Goal: Find contact information: Find contact information

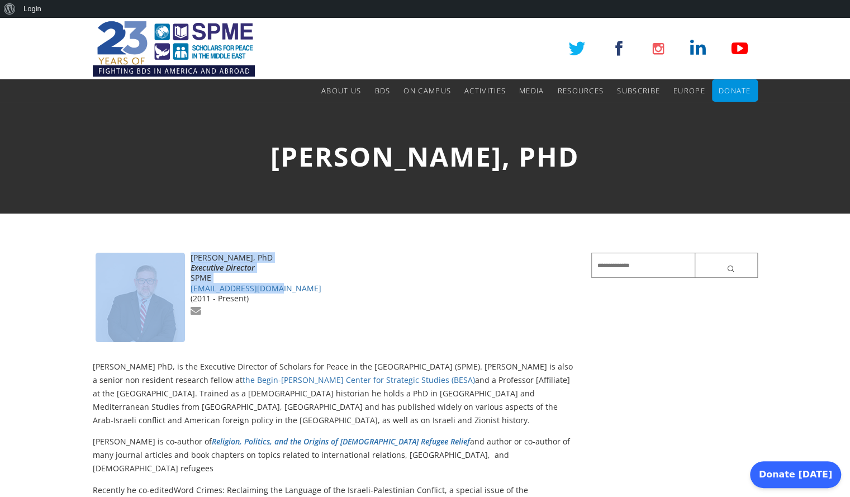
drag, startPoint x: 303, startPoint y: 284, endPoint x: 186, endPoint y: 286, distance: 117.4
click at [186, 286] on div "[PERSON_NAME], PhD Executive Director [PERSON_NAME] [PERSON_NAME][EMAIL_ADDRESS…" at bounding box center [334, 304] width 482 height 102
click at [191, 290] on link "[EMAIL_ADDRESS][DOMAIN_NAME]" at bounding box center [256, 288] width 131 height 11
click at [341, 281] on div "SPME" at bounding box center [334, 278] width 482 height 10
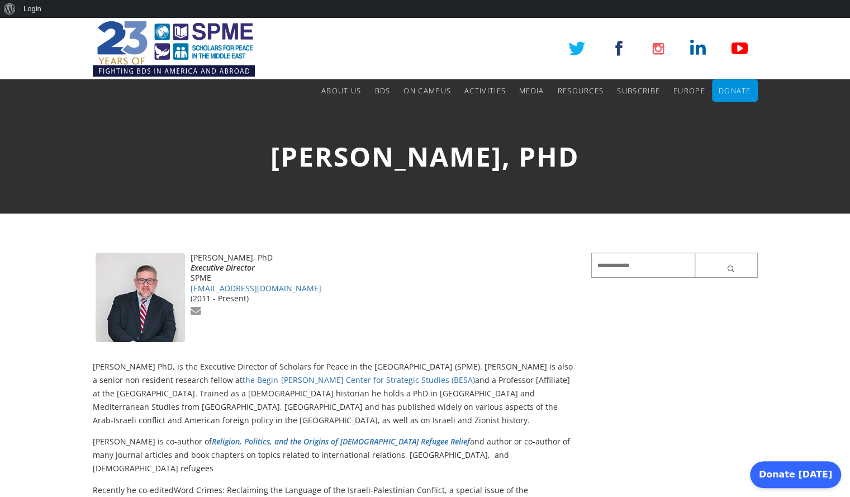
click at [283, 343] on div "[PERSON_NAME], PhD Executive Director [PERSON_NAME] [PERSON_NAME][EMAIL_ADDRESS…" at bounding box center [334, 304] width 482 height 102
drag, startPoint x: 219, startPoint y: 276, endPoint x: 287, endPoint y: 289, distance: 69.5
click at [287, 289] on div "[PERSON_NAME], PhD Executive Director [PERSON_NAME] [PERSON_NAME][EMAIL_ADDRESS…" at bounding box center [334, 285] width 482 height 65
copy div "[EMAIL_ADDRESS][DOMAIN_NAME]"
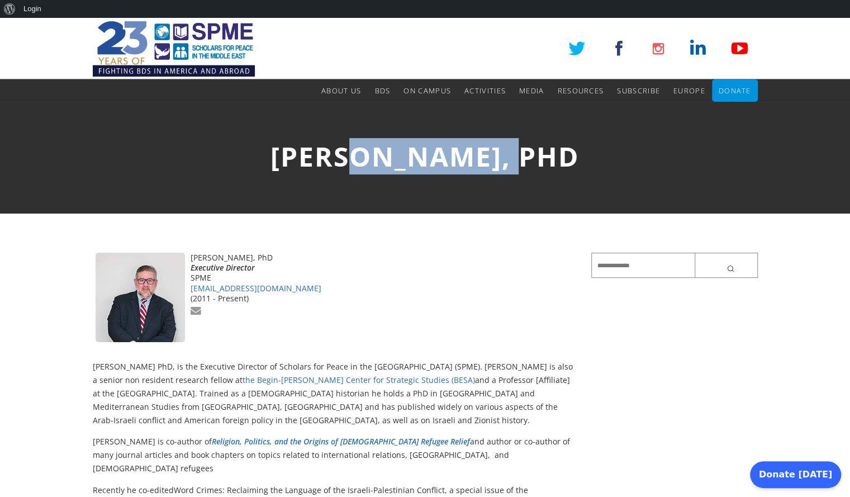
drag, startPoint x: 348, startPoint y: 157, endPoint x: 520, endPoint y: 169, distance: 172.6
click at [520, 169] on span "[PERSON_NAME], PhD" at bounding box center [425, 156] width 309 height 36
copy span "Romirowsky"
